Goal: Check status: Check status

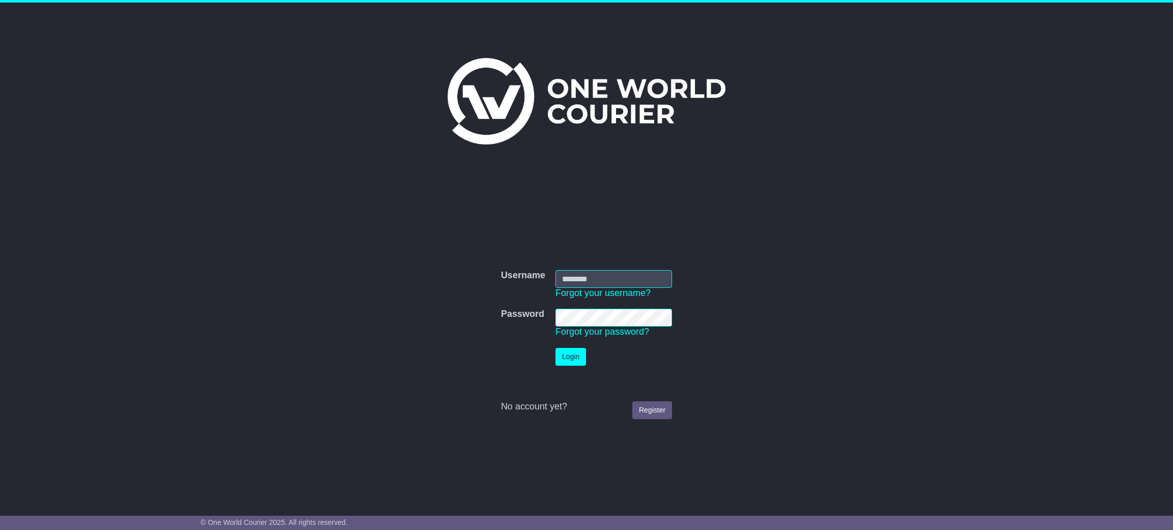
type input "**********"
click at [555, 348] on button "Login" at bounding box center [570, 357] width 31 height 18
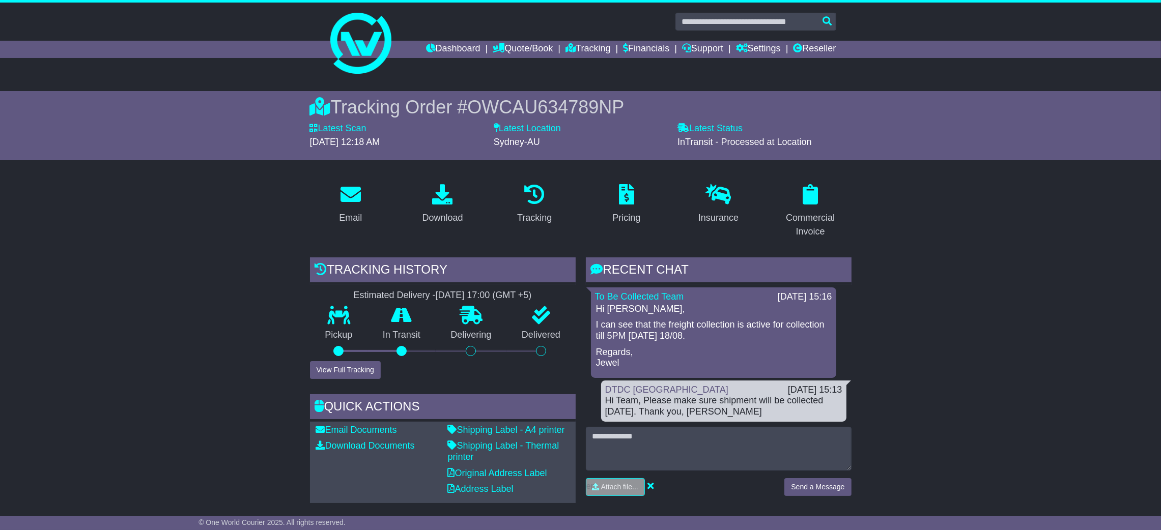
click at [712, 13] on span at bounding box center [756, 22] width 161 height 18
click at [722, 23] on input "text" at bounding box center [756, 22] width 161 height 18
paste input "**********"
type input "**********"
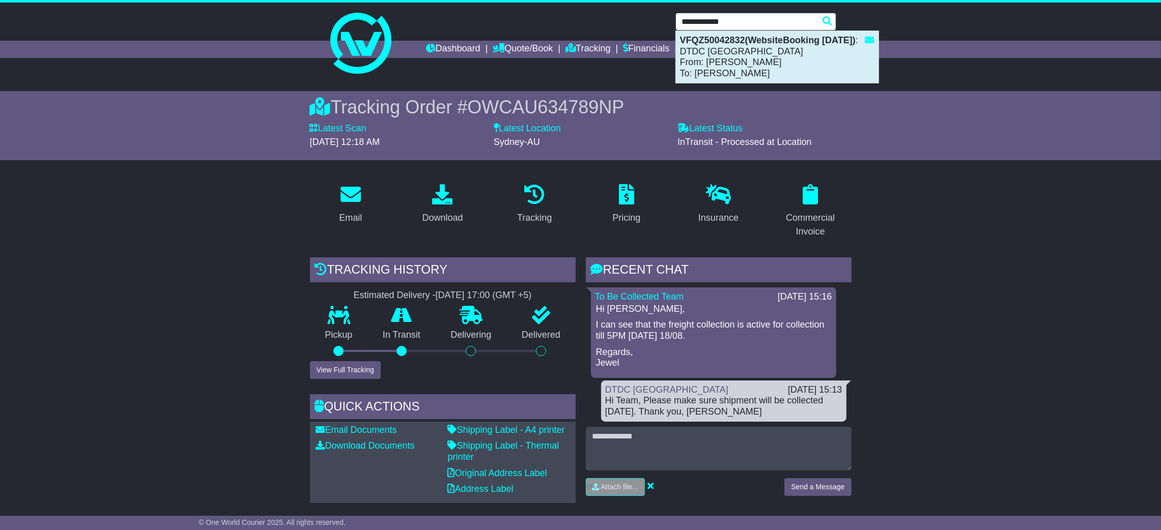
click at [716, 47] on div "VFQZ50042832(WebsiteBooking 18-8-2025) : DTDC Australia From: Simon Mottram To:…" at bounding box center [777, 57] width 203 height 52
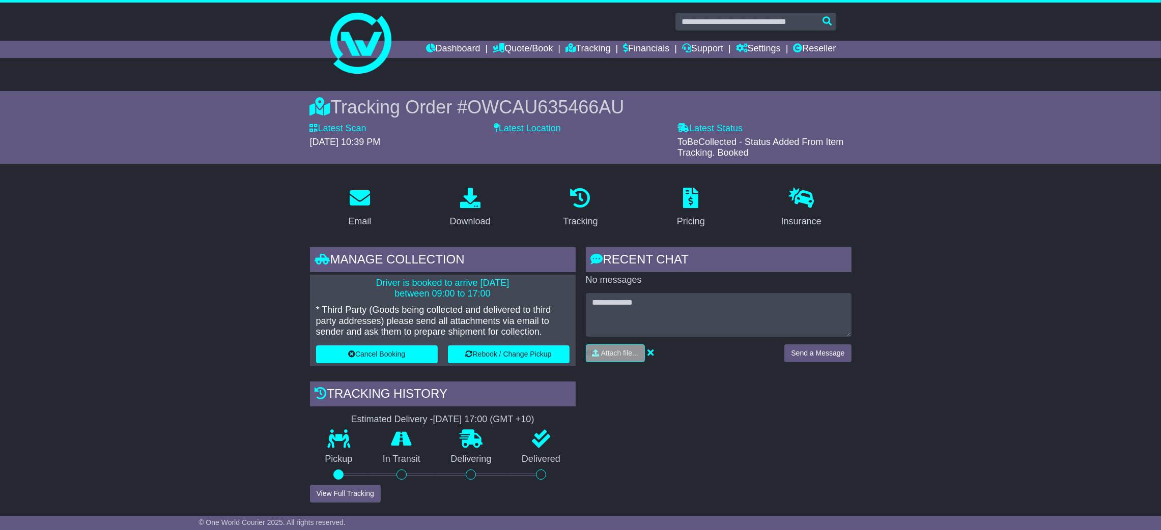
click at [566, 102] on span "OWCAU635466AU" at bounding box center [545, 107] width 157 height 21
copy span "OWCAU635466AU"
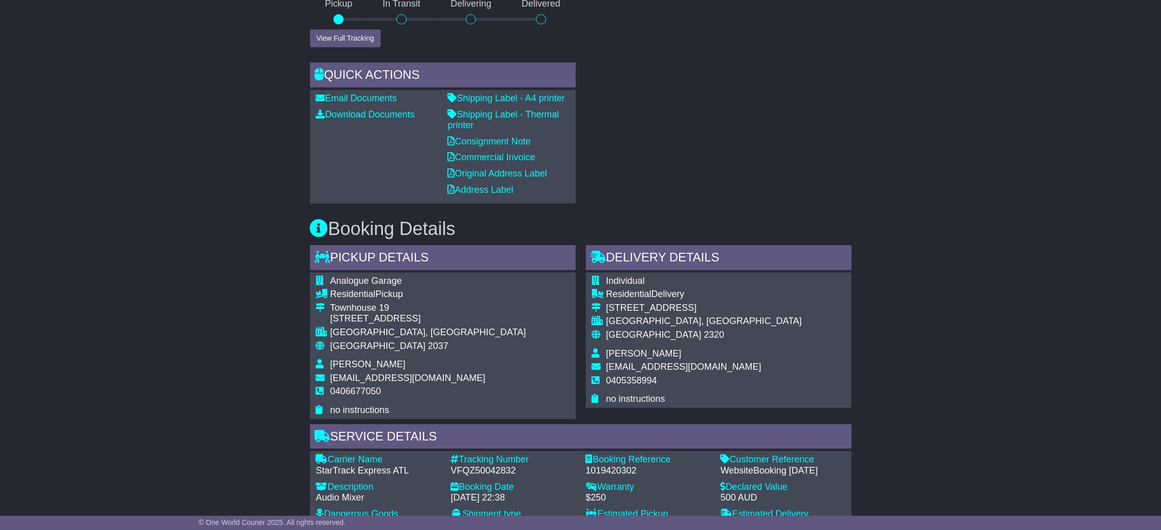
scroll to position [460, 0]
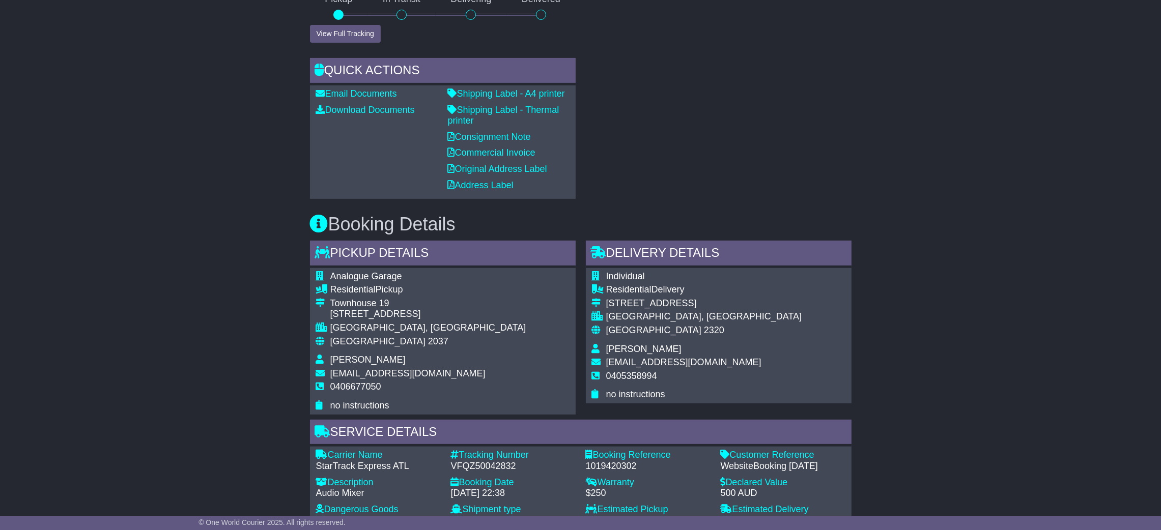
click at [243, 368] on div "Email Download Tracking Pricing Insurance" at bounding box center [580, 400] width 1161 height 1362
click at [586, 461] on div "1019420302" at bounding box center [648, 466] width 125 height 11
copy div "1019420302"
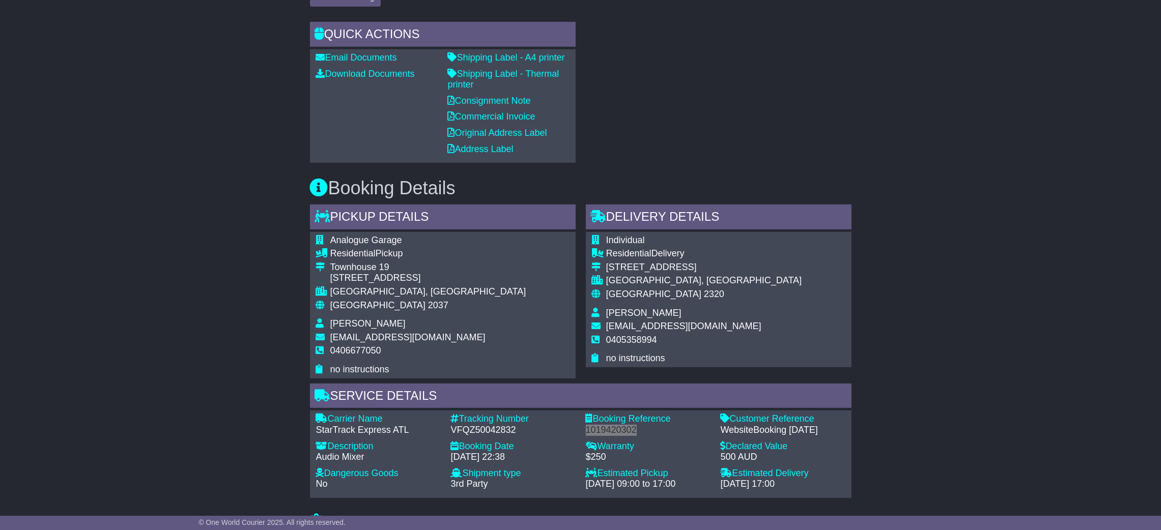
scroll to position [497, 0]
click at [233, 410] on div "Email Download Tracking Pricing Insurance" at bounding box center [580, 363] width 1161 height 1362
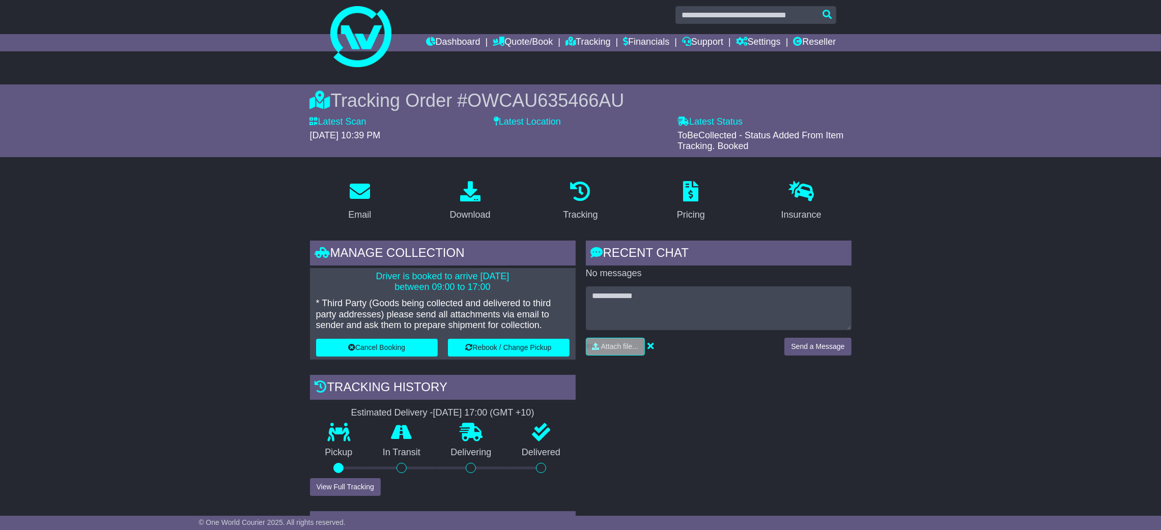
scroll to position [0, 0]
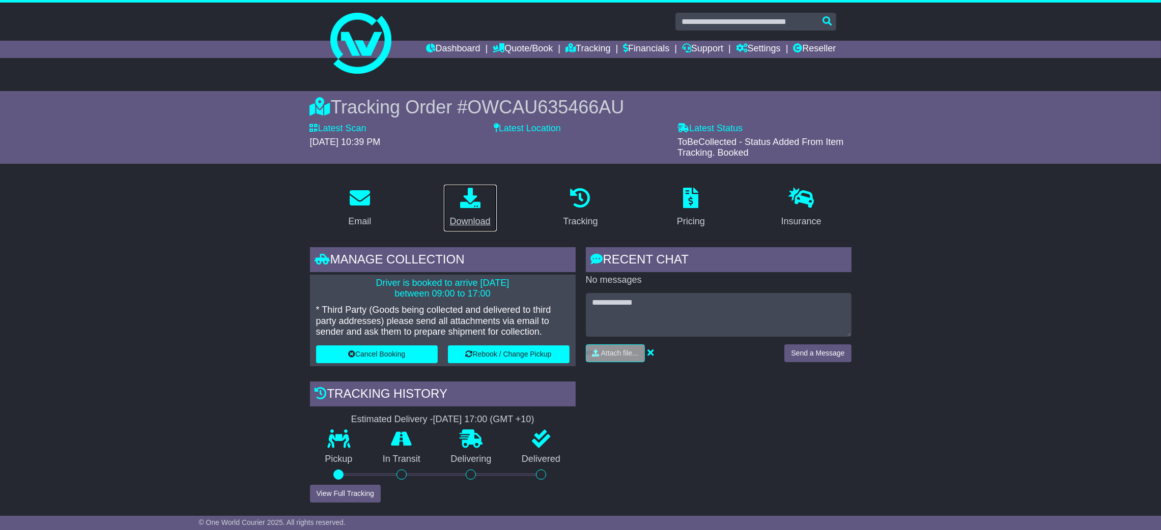
click at [471, 209] on p at bounding box center [470, 199] width 41 height 22
